Goal: Task Accomplishment & Management: Complete application form

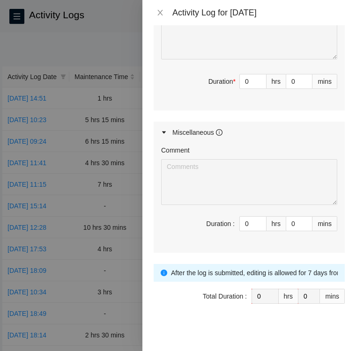
scroll to position [492, 0]
click at [259, 218] on span "up" at bounding box center [262, 221] width 6 height 6
type input "2"
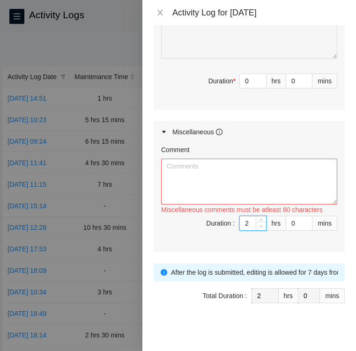
type input "1"
click at [259, 224] on span "down" at bounding box center [262, 227] width 6 height 6
type input "0"
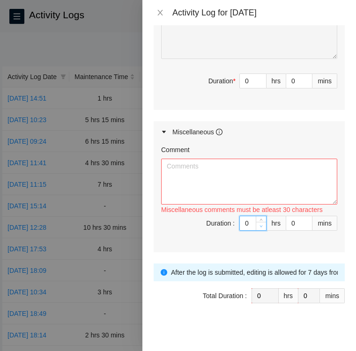
click at [259, 224] on span "down" at bounding box center [262, 227] width 6 height 6
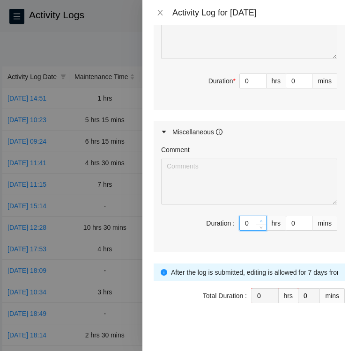
type input "1"
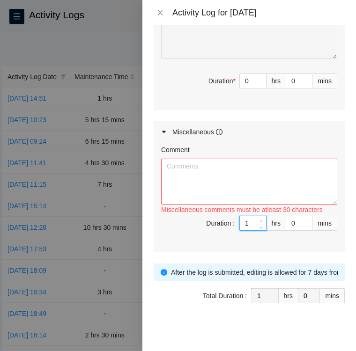
click at [259, 218] on span "up" at bounding box center [262, 221] width 6 height 6
type input "2"
click at [259, 218] on span "up" at bounding box center [262, 221] width 6 height 6
click at [209, 173] on textarea "Comment" at bounding box center [249, 182] width 176 height 46
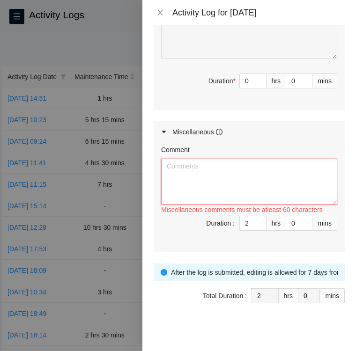
paste textarea "Activity Log 9/25 TierPoint I arrived at [GEOGRAPHIC_DATA] [DATE] and went thro…"
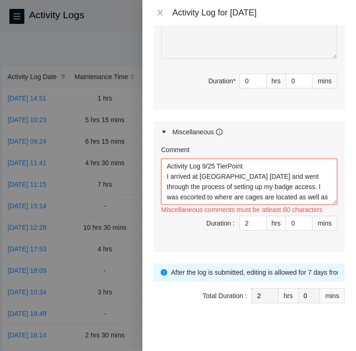
scroll to position [28, 0]
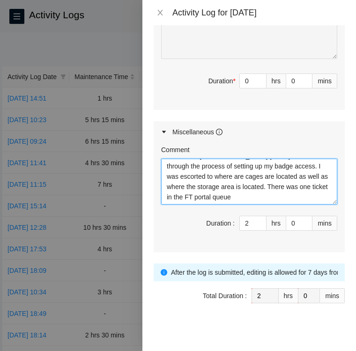
click at [260, 189] on textarea "Activity Log 9/25 TierPoint I arrived at [GEOGRAPHIC_DATA] [DATE] and went thro…" at bounding box center [249, 182] width 176 height 46
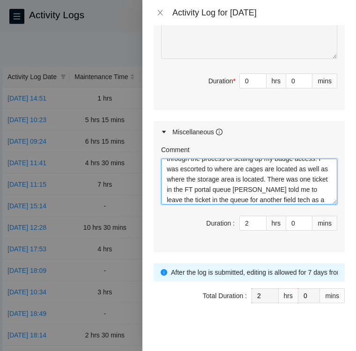
scroll to position [38, 0]
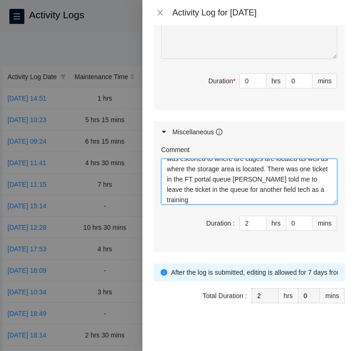
click at [297, 186] on textarea "Activity Log 9/25 TierPoint I arrived at [GEOGRAPHIC_DATA] [DATE] and went thro…" at bounding box center [249, 182] width 176 height 46
click at [207, 197] on textarea "Activity Log 9/25 TierPoint I arrived at [GEOGRAPHIC_DATA] [DATE] and went thro…" at bounding box center [249, 182] width 176 height 46
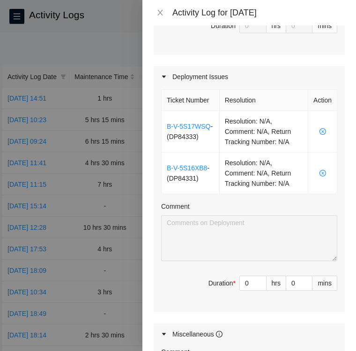
scroll to position [291, 0]
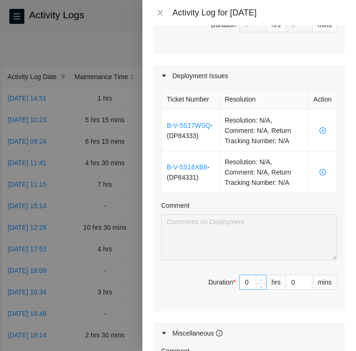
type textarea "Activity Log 9/25 TierPoint I arrived at [GEOGRAPHIC_DATA] [DATE] and went thro…"
type input "1"
type input "3"
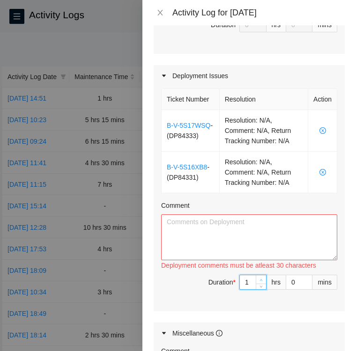
click at [260, 279] on icon "up" at bounding box center [261, 280] width 3 height 3
type input "2"
type input "4"
click at [260, 279] on icon "up" at bounding box center [261, 280] width 3 height 3
type input "3"
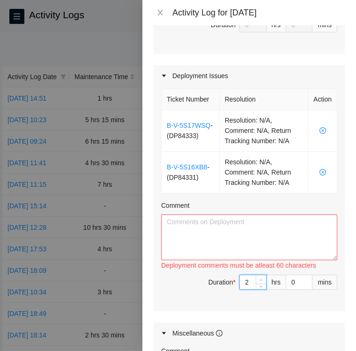
type input "5"
click at [260, 279] on icon "up" at bounding box center [261, 280] width 3 height 3
type input "4"
type input "6"
click at [260, 279] on icon "up" at bounding box center [261, 280] width 3 height 3
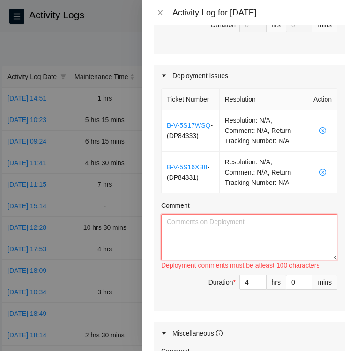
click at [204, 239] on textarea "Comment" at bounding box center [249, 238] width 176 height 46
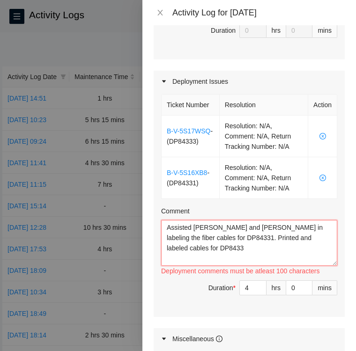
scroll to position [287, 0]
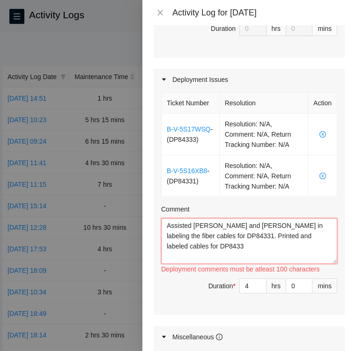
click at [165, 221] on textarea "Assisted [PERSON_NAME] and [PERSON_NAME] in labeling the fiber cables for DP843…" at bounding box center [249, 241] width 176 height 46
click at [313, 233] on textarea "Assisted [PERSON_NAME] and [PERSON_NAME] in labeling the fiber cables for DP843…" at bounding box center [249, 241] width 176 height 46
click at [167, 220] on textarea "Assisted [PERSON_NAME] and [PERSON_NAME] in labeling the fiber cables for DP843…" at bounding box center [249, 241] width 176 height 46
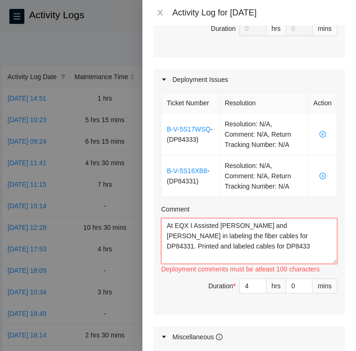
click at [195, 222] on textarea "At EQX I Assisted [PERSON_NAME] and [PERSON_NAME] in labeling the fiber cables …" at bounding box center [249, 241] width 176 height 46
click at [222, 235] on textarea "At EQX I assisted [PERSON_NAME] and [PERSON_NAME] in labeling the fiber cables …" at bounding box center [249, 241] width 176 height 46
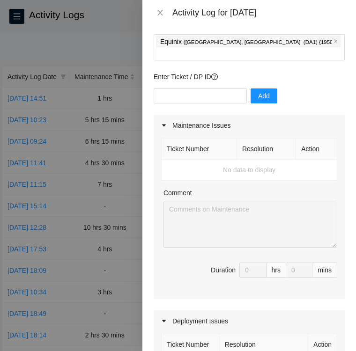
scroll to position [43, 0]
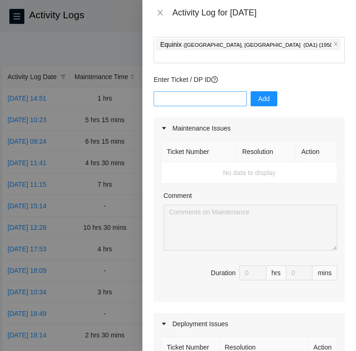
type textarea "At EQX I assisted [PERSON_NAME] and [PERSON_NAME] in labeling the fiber cables …"
click at [194, 91] on input "text" at bounding box center [200, 98] width 93 height 15
type input "DP83408"
click at [258, 94] on span "Add" at bounding box center [264, 99] width 12 height 10
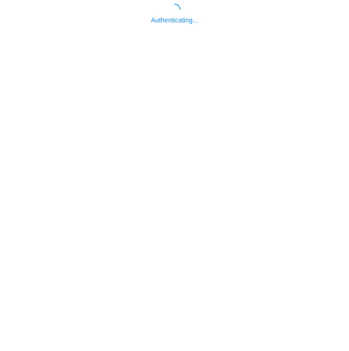
scroll to position [4, 0]
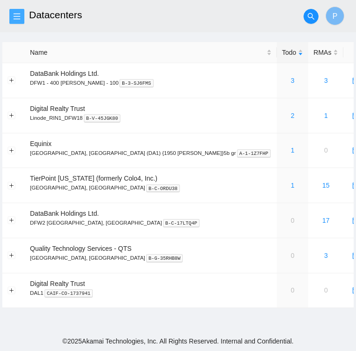
click at [18, 17] on icon "menu" at bounding box center [16, 16] width 7 height 7
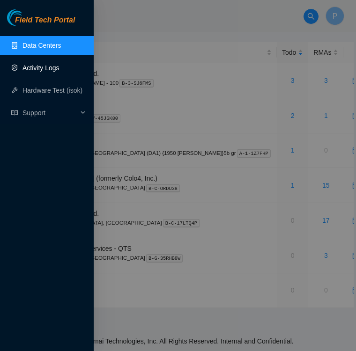
click at [40, 70] on link "Activity Logs" at bounding box center [40, 67] width 37 height 7
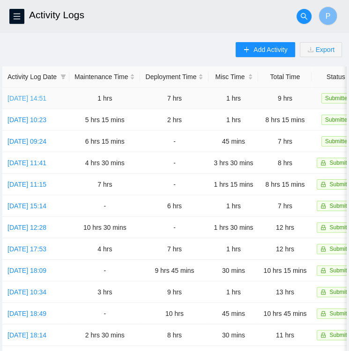
click at [26, 102] on link "[DATE] 14:51" at bounding box center [26, 98] width 39 height 7
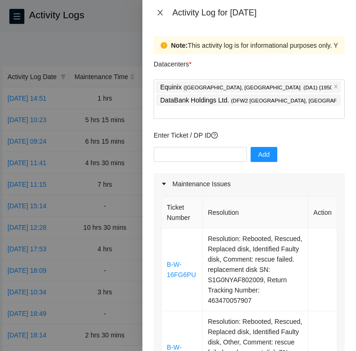
click at [165, 10] on button "Close" at bounding box center [160, 12] width 13 height 9
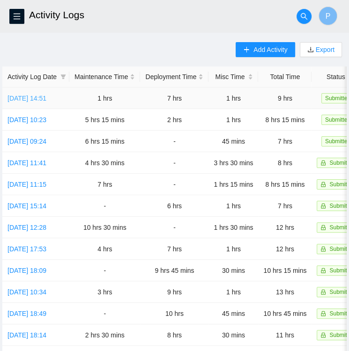
click at [32, 101] on link "[DATE] 14:51" at bounding box center [26, 98] width 39 height 7
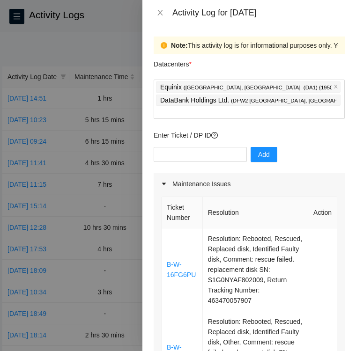
click at [299, 161] on div "Add" at bounding box center [249, 160] width 191 height 26
click at [158, 11] on icon "close" at bounding box center [159, 12] width 7 height 7
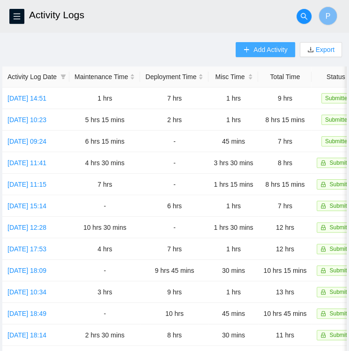
click at [259, 51] on span "Add Activity" at bounding box center [270, 50] width 34 height 10
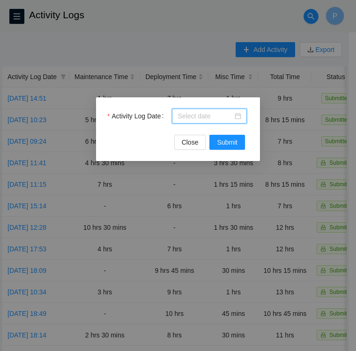
click at [212, 117] on input "Activity Log Date" at bounding box center [205, 116] width 55 height 10
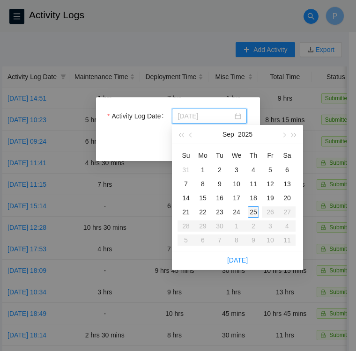
type input "2025-09-25"
click at [254, 209] on div "25" at bounding box center [253, 212] width 11 height 11
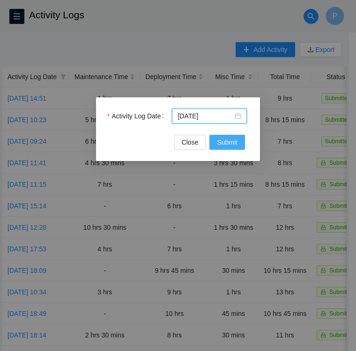
click at [227, 144] on span "Submit" at bounding box center [227, 142] width 21 height 10
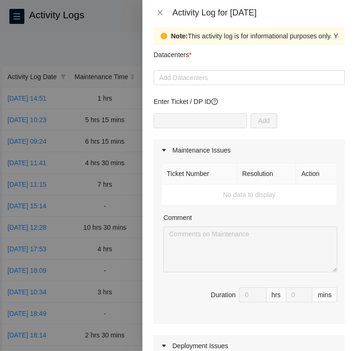
scroll to position [8, 0]
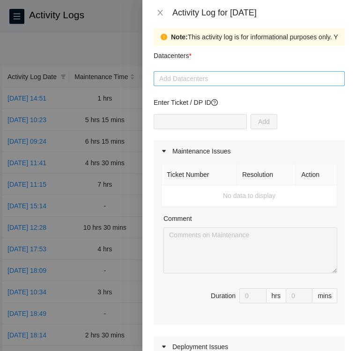
click at [224, 75] on div at bounding box center [249, 78] width 186 height 11
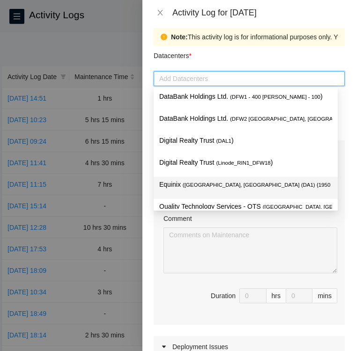
click at [186, 185] on span "( Dallas, TX (DA1) {1950 N. Stemmons}5b gr" at bounding box center [287, 185] width 208 height 6
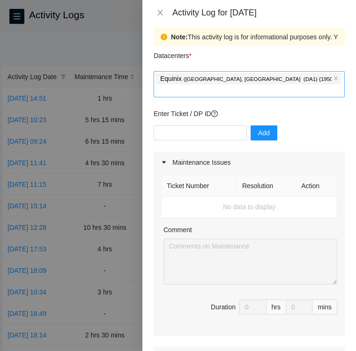
click at [317, 82] on div "Equinix ( Dallas, TX (DA1) {1950 N. Stemmons}5b gr )" at bounding box center [249, 84] width 186 height 24
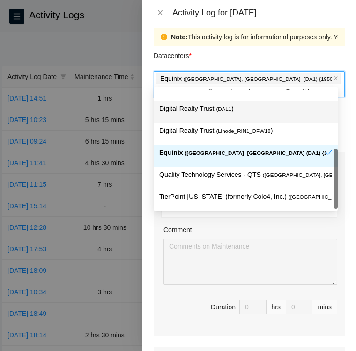
scroll to position [36, 0]
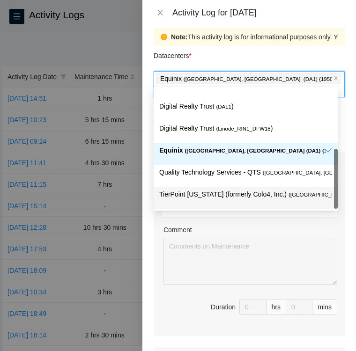
click at [227, 192] on p "TierPoint Texas (formerly Colo4, Inc.) ( Dallas, TX )" at bounding box center [245, 194] width 173 height 11
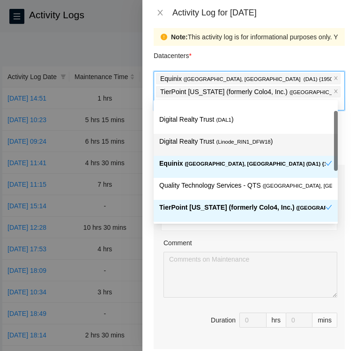
scroll to position [0, 0]
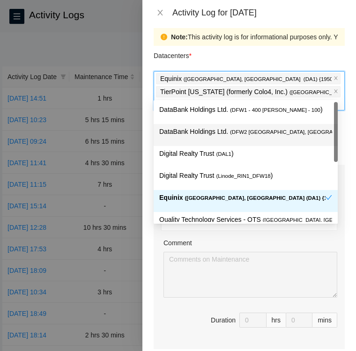
click at [224, 130] on p "DataBank Holdings Ltd. ( DFW2 Richardson, TX )" at bounding box center [245, 132] width 173 height 11
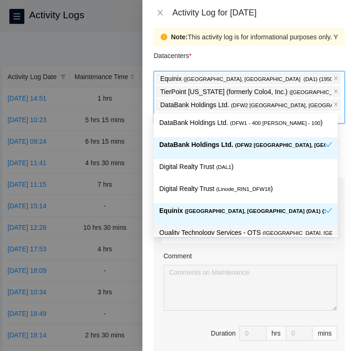
click at [263, 251] on div "Comment" at bounding box center [251, 258] width 174 height 14
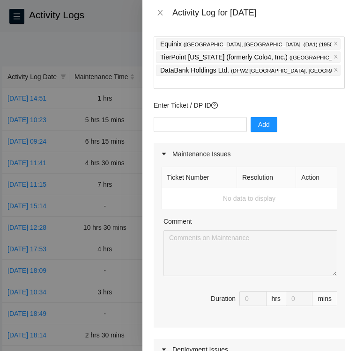
scroll to position [43, 0]
click at [185, 117] on input "text" at bounding box center [200, 124] width 93 height 15
type input "DP83408"
click at [258, 119] on span "Add" at bounding box center [264, 124] width 12 height 10
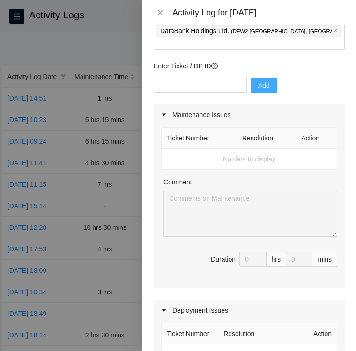
scroll to position [82, 0]
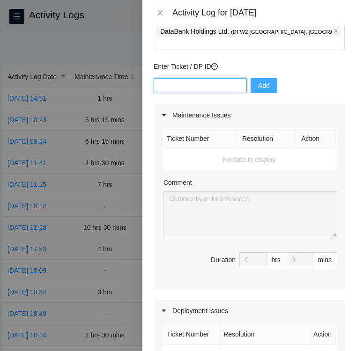
click at [201, 78] on input "text" at bounding box center [200, 85] width 93 height 15
paste input "DP84331"
type input "DP84331"
click at [258, 81] on span "Add" at bounding box center [264, 86] width 12 height 10
click at [182, 78] on input "text" at bounding box center [200, 85] width 93 height 15
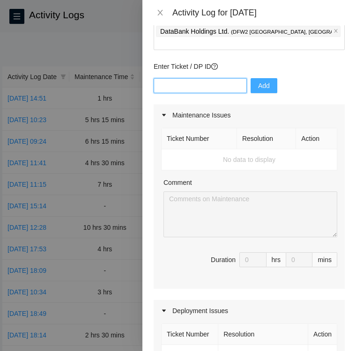
paste input "DP84333"
type input "DP84333"
click at [262, 78] on button "Add" at bounding box center [264, 85] width 27 height 15
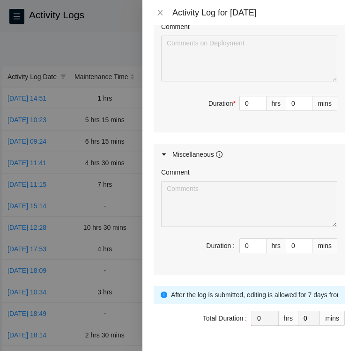
scroll to position [560, 0]
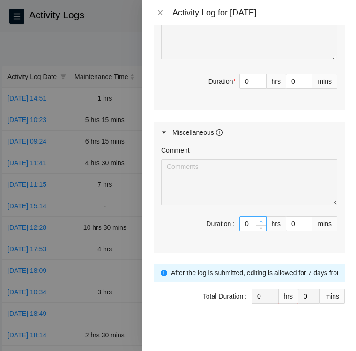
click at [259, 219] on span "up" at bounding box center [262, 222] width 6 height 6
type input "1"
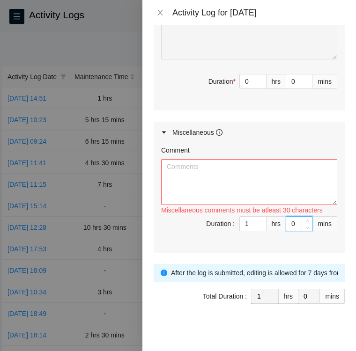
click at [290, 220] on input "0" at bounding box center [299, 224] width 26 height 14
type input "4"
type input "45"
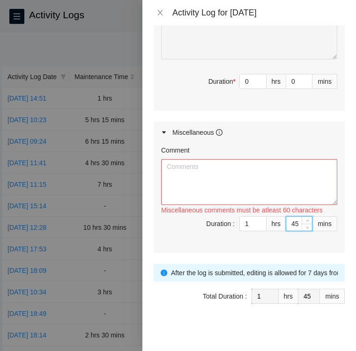
type input "4"
type input "0"
type input "1"
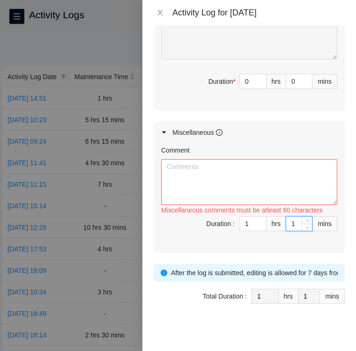
type input "15"
click at [179, 160] on textarea "Comment" at bounding box center [249, 182] width 176 height 46
paste textarea "Activity Log 9/25 TierPoint I arrived at [GEOGRAPHIC_DATA] [DATE] and went thro…"
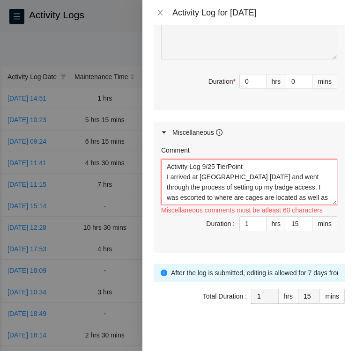
scroll to position [28, 0]
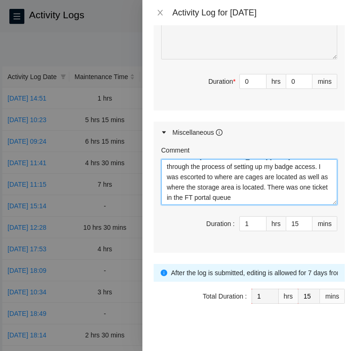
click at [253, 186] on textarea "Activity Log 9/25 TierPoint I arrived at [GEOGRAPHIC_DATA] [DATE] and went thro…" at bounding box center [249, 182] width 176 height 46
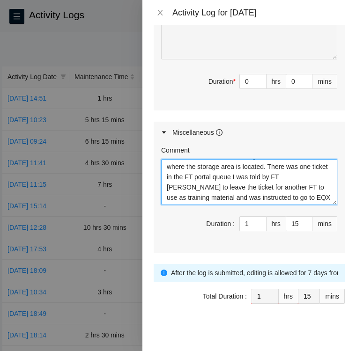
scroll to position [51, 0]
type textarea "Activity Log 9/25 TierPoint I arrived at Tier Point today and went through the …"
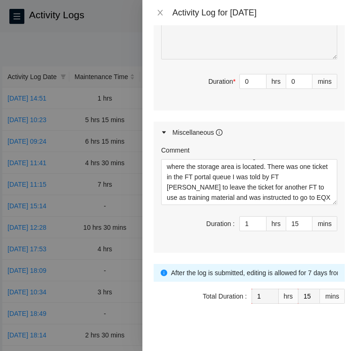
click at [298, 122] on div "Miscellaneous" at bounding box center [249, 133] width 191 height 22
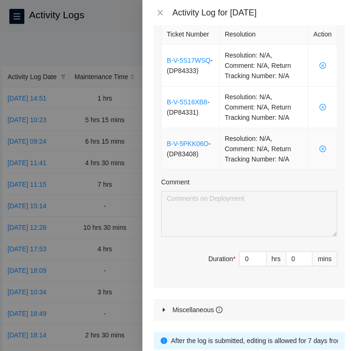
scroll to position [382, 0]
type input "1"
type input "2"
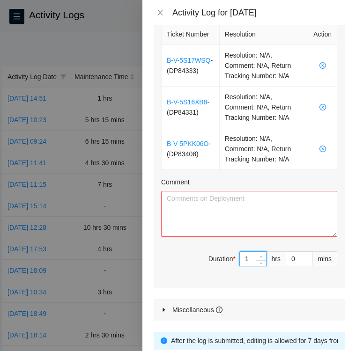
click at [260, 255] on icon "up" at bounding box center [261, 256] width 3 height 3
type input "2"
type input "3"
click at [260, 255] on icon "up" at bounding box center [261, 256] width 3 height 3
type input "3"
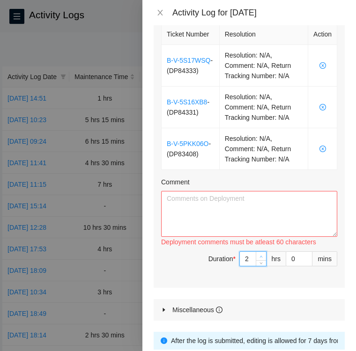
type input "4"
click at [260, 255] on icon "up" at bounding box center [261, 256] width 3 height 3
click at [286, 257] on input "0" at bounding box center [299, 259] width 26 height 14
type input "4"
type input "19"
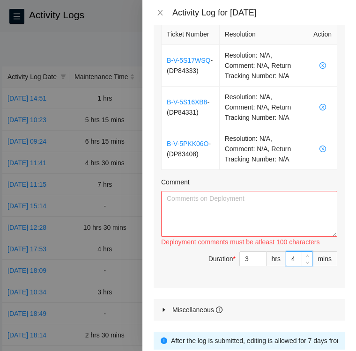
type input "45"
type input "5"
type input "0"
type input "45"
click at [238, 214] on textarea "Comment" at bounding box center [249, 214] width 176 height 46
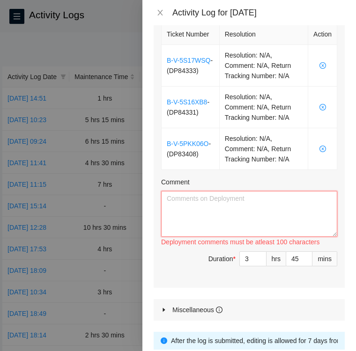
click at [209, 194] on textarea "Comment" at bounding box center [249, 214] width 176 height 46
type textarea "A"
click at [179, 195] on textarea "Comment" at bounding box center [249, 214] width 176 height 46
paste textarea "DP84331 labeled fiber cables to be ran"
click at [193, 196] on textarea "DP84331 labeled fiber cables to be ran" at bounding box center [249, 214] width 176 height 46
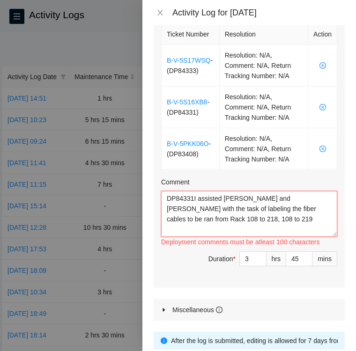
click at [165, 214] on textarea "DP84331I assisted Dusty and Josh with the task of labeling the fiber cables to …" at bounding box center [249, 214] width 176 height 46
click at [197, 214] on textarea "DP84331I assisted Dusty and Josh with the task of labeling the fiber cables to …" at bounding box center [249, 214] width 176 height 46
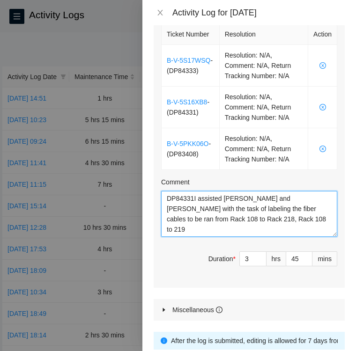
click at [249, 216] on textarea "DP84331I assisted Dusty and Josh with the task of labeling the fiber cables to …" at bounding box center [249, 214] width 176 height 46
click at [232, 216] on textarea "DP84331I assisted Dusty and Josh with the task of labeling the fiber cables to …" at bounding box center [249, 214] width 176 height 46
click at [192, 196] on textarea "DP84331I assisted Dusty and Josh with the task of labeling the fiber cables to …" at bounding box center [249, 214] width 176 height 46
paste textarea "DP84333"
click at [306, 221] on textarea "DP84331 and DP84333I assisted Dusty and Josh with the task of labeling the fibe…" at bounding box center [249, 214] width 176 height 46
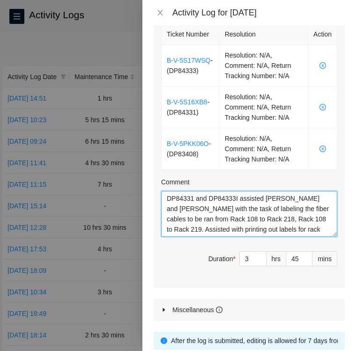
scroll to position [7, 0]
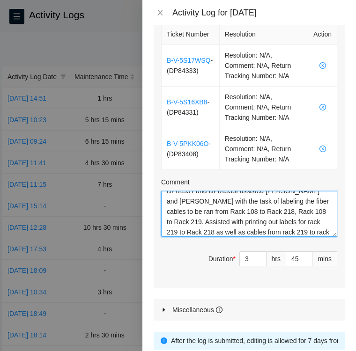
click at [259, 218] on textarea "DP84331 and DP84333I assisted Dusty and Josh with the task of labeling the fibe…" at bounding box center [249, 214] width 176 height 46
click at [199, 230] on textarea "DP84331 and DP84333I assisted Dusty and Josh with the task of labeling the fibe…" at bounding box center [249, 214] width 176 height 46
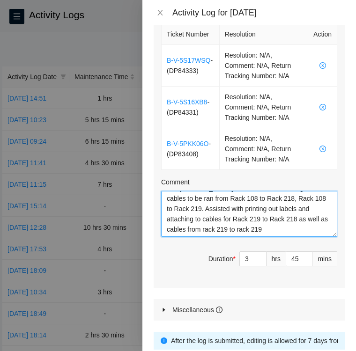
click at [252, 228] on textarea "DP84331 and DP84333I assisted Dusty and Josh with the task of labeling the fibe…" at bounding box center [249, 214] width 176 height 46
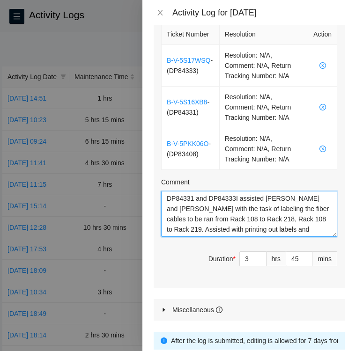
click at [232, 197] on textarea "DP84331 and DP84333I assisted Dusty and Josh with the task of labeling the fibe…" at bounding box center [249, 214] width 176 height 46
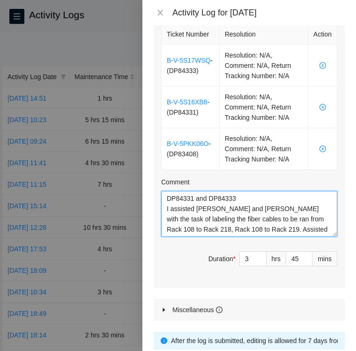
click at [240, 195] on textarea "DP84331 and DP84333 I assisted Dusty and Josh with the task of labeling the fib…" at bounding box center [249, 214] width 176 height 46
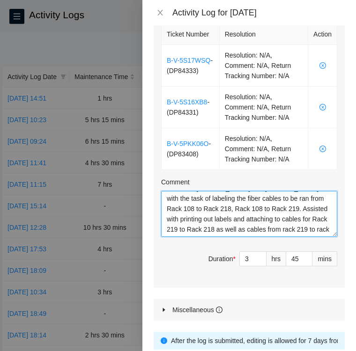
click at [318, 226] on textarea "DP84331 and DP84333 at EQX I assisted Dusty and Josh with the task of labeling …" at bounding box center [249, 214] width 176 height 46
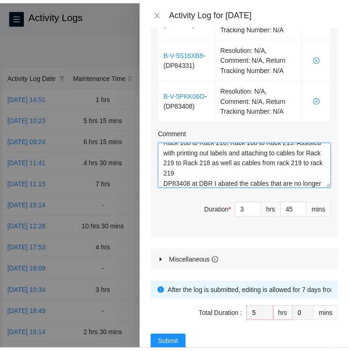
scroll to position [451, 0]
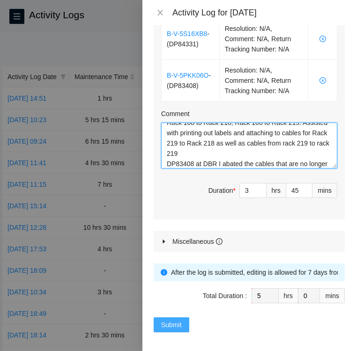
type textarea "DP84331 and DP84333 at EQX I assisted Dusty and Josh with the task of labeling …"
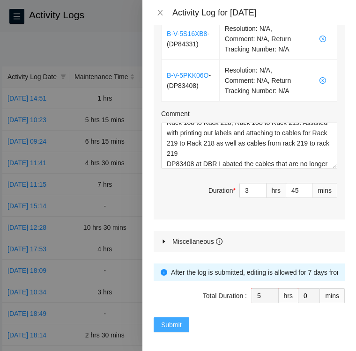
click at [170, 323] on span "Submit" at bounding box center [171, 325] width 21 height 10
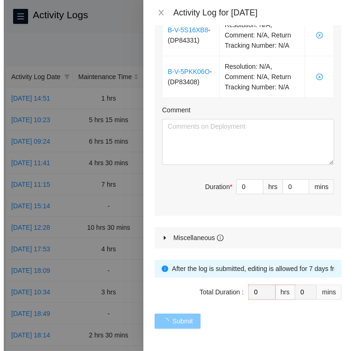
scroll to position [0, 0]
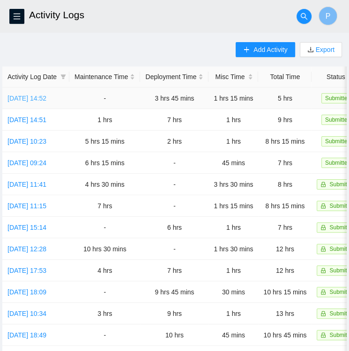
click at [39, 101] on link "Thu, 25 Sep 2025 14:52" at bounding box center [26, 98] width 39 height 7
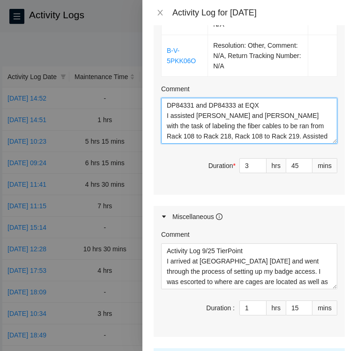
scroll to position [41, 0]
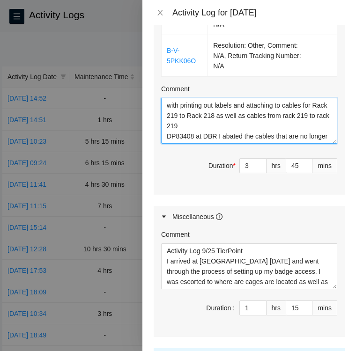
drag, startPoint x: 167, startPoint y: 90, endPoint x: 324, endPoint y: 138, distance: 164.5
click at [324, 138] on div "Ticket Number Resolution Action B-V-5S17WSQ Resolution: Other, Comment: N/A, Re…" at bounding box center [249, 56] width 191 height 277
click at [280, 99] on textarea "DP84331 and DP84333 at EQX I assisted Dusty and Josh with the task of labeling …" at bounding box center [249, 121] width 176 height 46
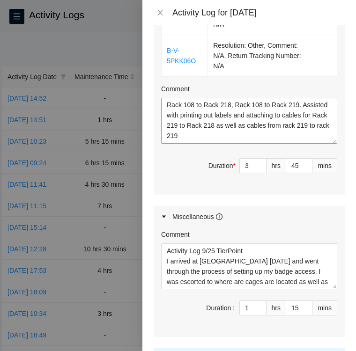
scroll to position [32, 0]
click at [237, 101] on textarea "DP84331 and DP84333 at EQX I assisted Dusty and Josh with the task of labeling …" at bounding box center [249, 121] width 176 height 46
type textarea "DP84331 and DP84333 at EQX I assisted Dusty and Josh with the task of labeling …"
type input "5"
type input "0"
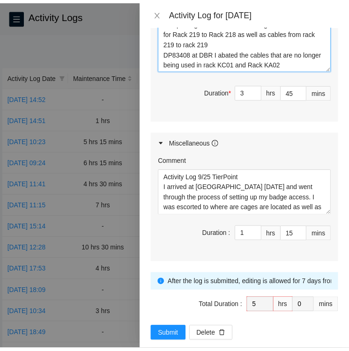
scroll to position [51, 0]
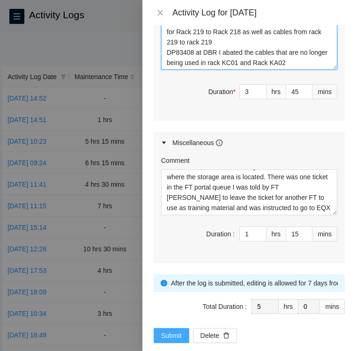
type textarea "DP84331 and DP84333 at EQX I assisted Dusty and Josh with the task of labeling …"
click at [164, 331] on span "Submit" at bounding box center [171, 336] width 21 height 10
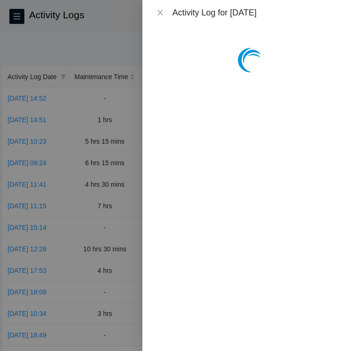
scroll to position [0, 0]
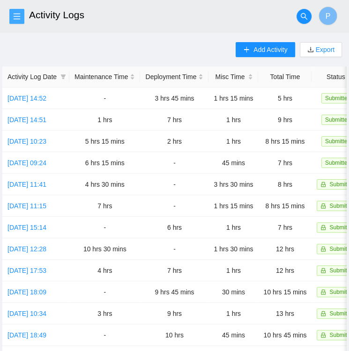
click at [15, 18] on icon "menu" at bounding box center [16, 16] width 7 height 7
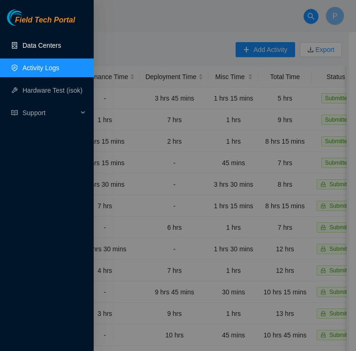
click at [37, 45] on link "Data Centers" at bounding box center [41, 45] width 38 height 7
